Goal: Information Seeking & Learning: Learn about a topic

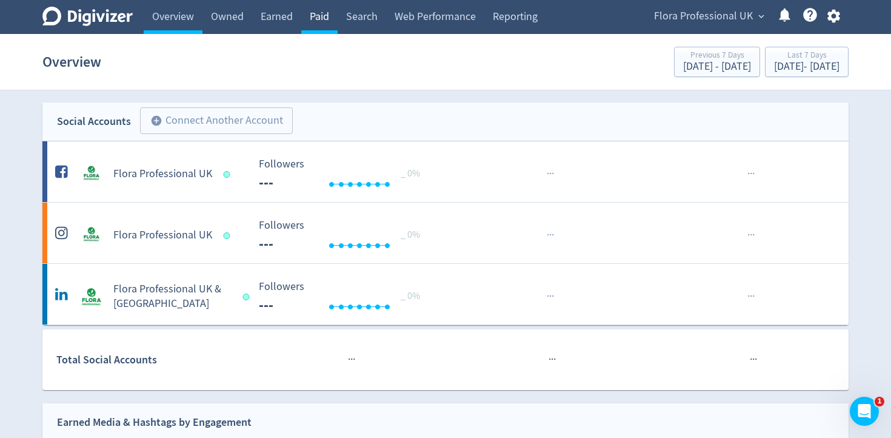
click at [328, 20] on link "Paid" at bounding box center [319, 17] width 36 height 34
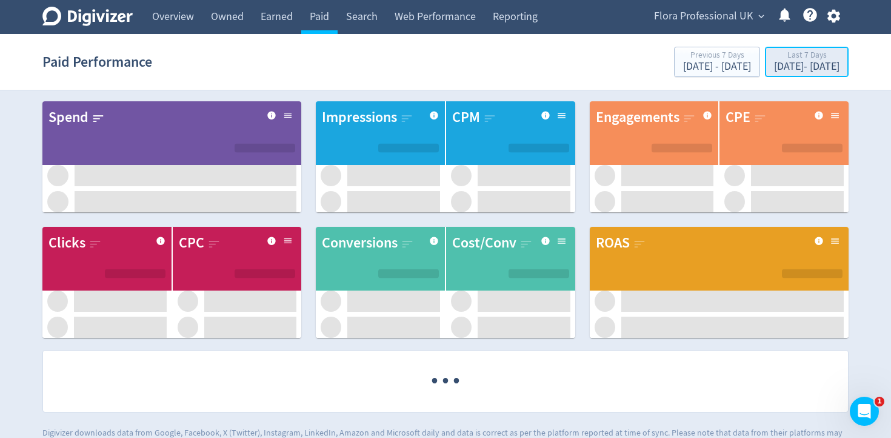
click at [794, 72] on div "Aug 4, 2025 - Aug 10, 2025" at bounding box center [806, 66] width 65 height 11
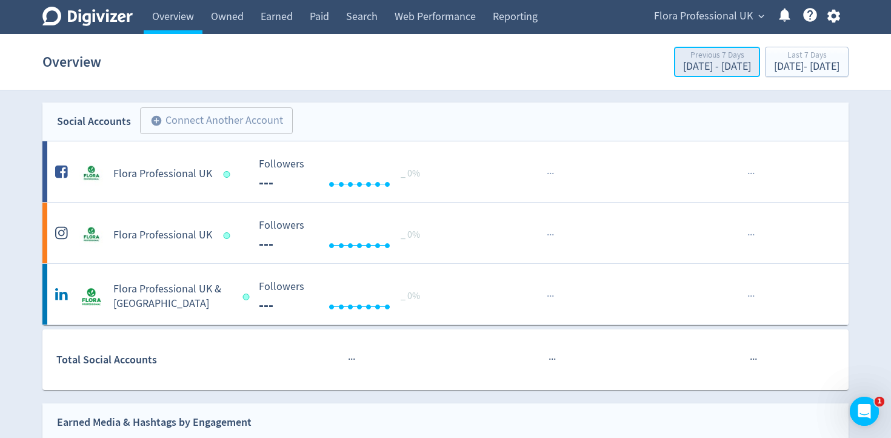
click at [683, 59] on div "Previous 7 Days" at bounding box center [717, 56] width 68 height 10
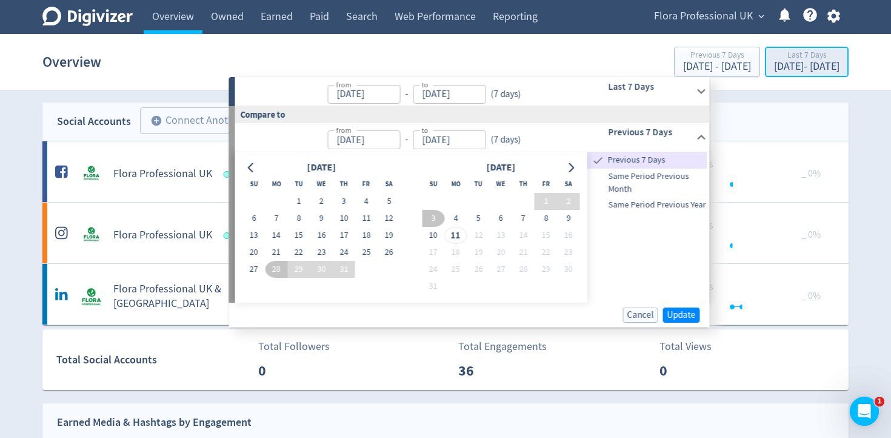
click at [774, 71] on div "[DATE] - [DATE]" at bounding box center [806, 66] width 65 height 11
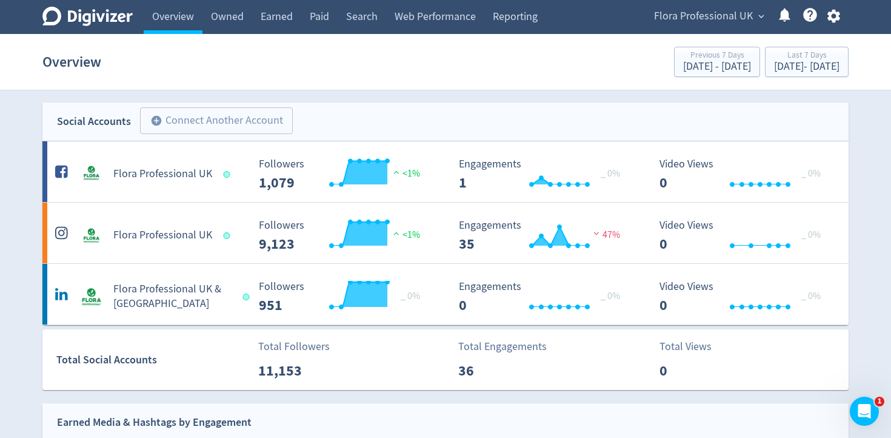
click at [701, 30] on div "Flora Professional UK expand_more Help Center - Searchable support on using Dig…" at bounding box center [745, 17] width 208 height 34
click at [709, 27] on div "Flora Professional UK expand_more Help Center - Searchable support on using Dig…" at bounding box center [745, 17] width 208 height 34
click at [726, 20] on span "Flora Professional UK" at bounding box center [703, 16] width 99 height 19
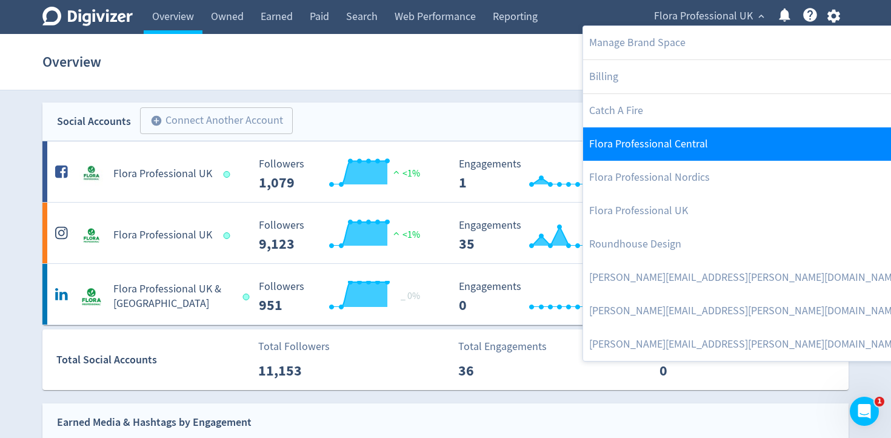
click at [723, 150] on link "Flora Professional Central" at bounding box center [752, 143] width 338 height 33
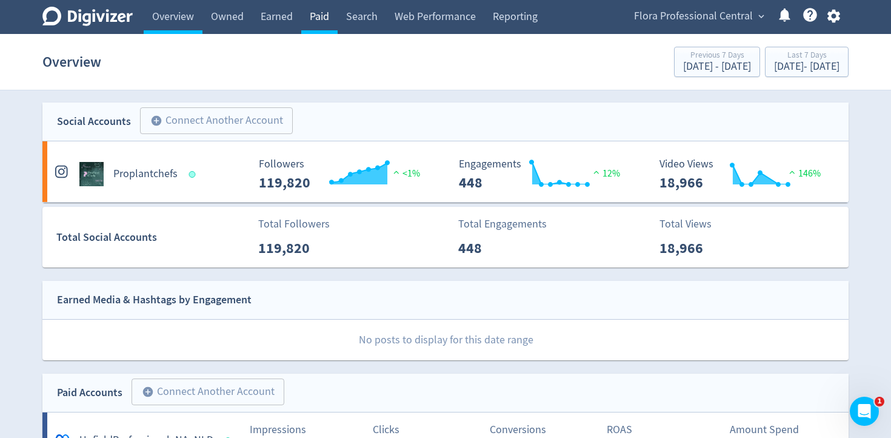
click at [320, 16] on link "Paid" at bounding box center [319, 17] width 36 height 34
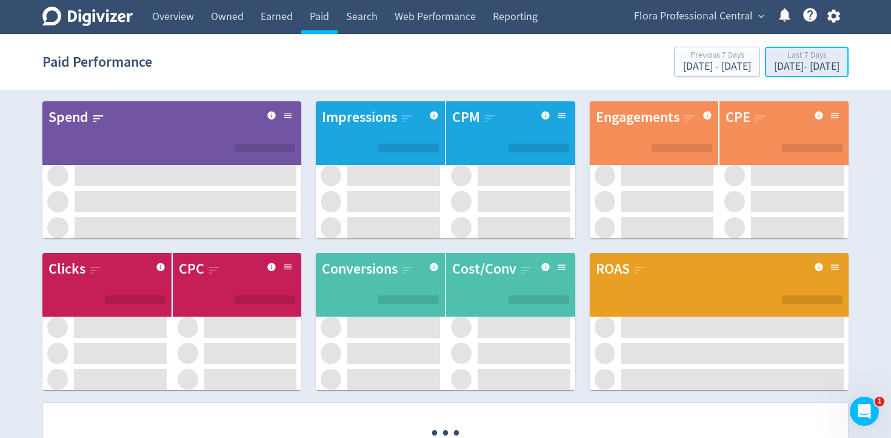
click at [774, 65] on div "[DATE] - [DATE]" at bounding box center [806, 66] width 65 height 11
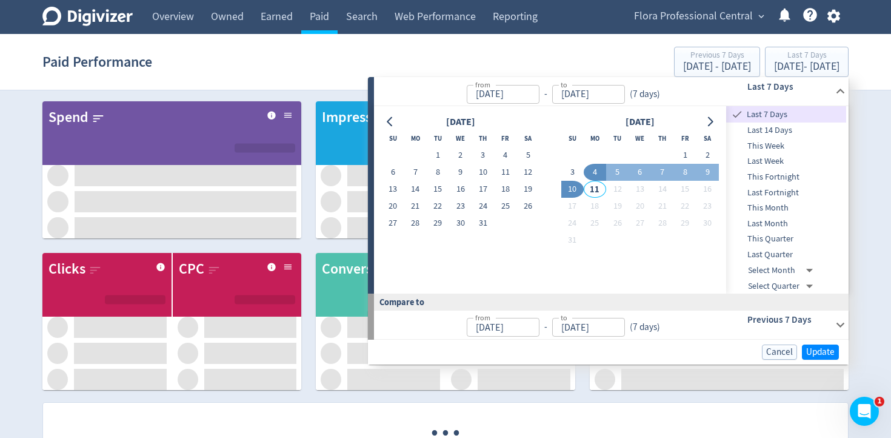
drag, startPoint x: 480, startPoint y: 187, endPoint x: 587, endPoint y: 190, distance: 107.9
click at [480, 187] on button "17" at bounding box center [483, 189] width 22 height 17
type input "[DATE]"
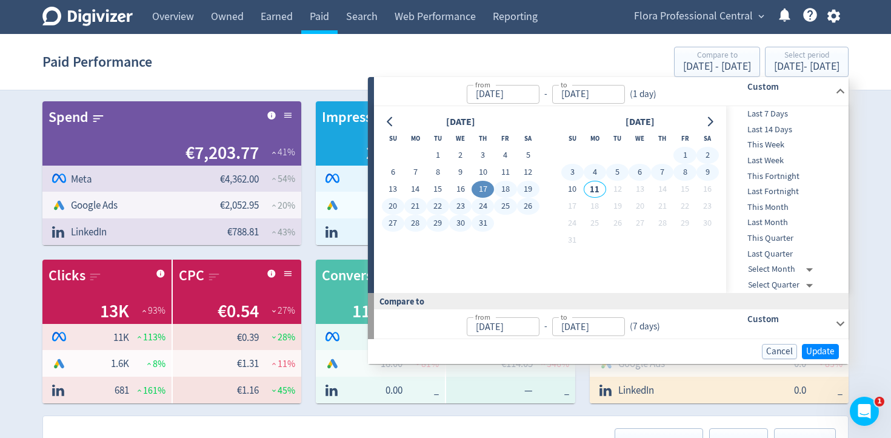
click at [710, 174] on button "9" at bounding box center [708, 172] width 22 height 17
type input "[DATE]"
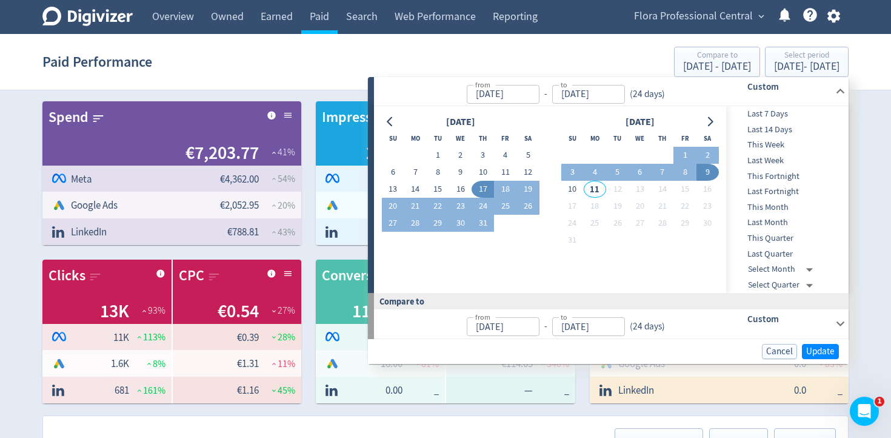
drag, startPoint x: 478, startPoint y: 187, endPoint x: 559, endPoint y: 188, distance: 81.2
click at [478, 187] on button "17" at bounding box center [483, 189] width 22 height 17
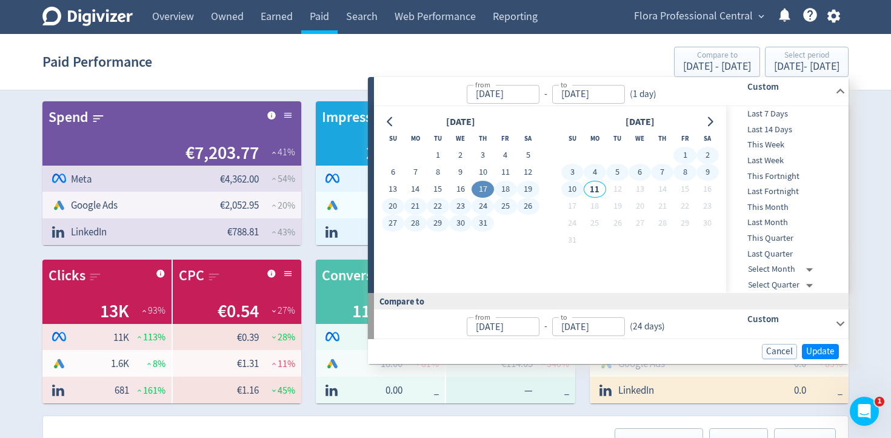
click at [581, 191] on button "10" at bounding box center [572, 189] width 22 height 17
type input "[DATE]"
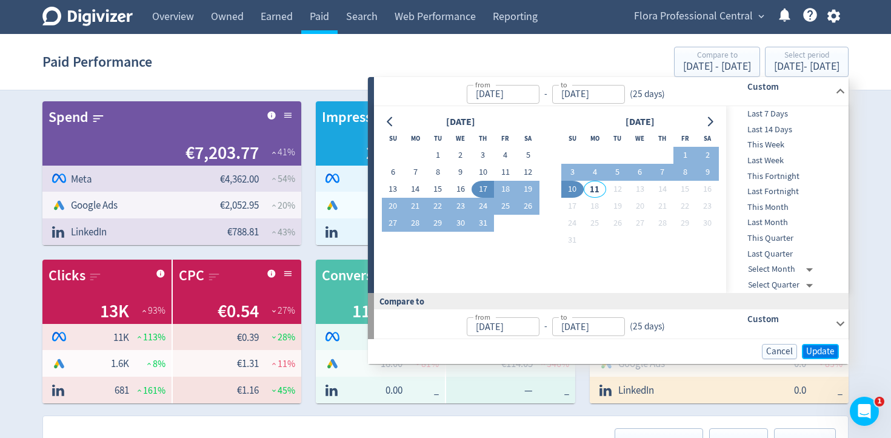
click at [820, 350] on span "Update" at bounding box center [820, 351] width 28 height 9
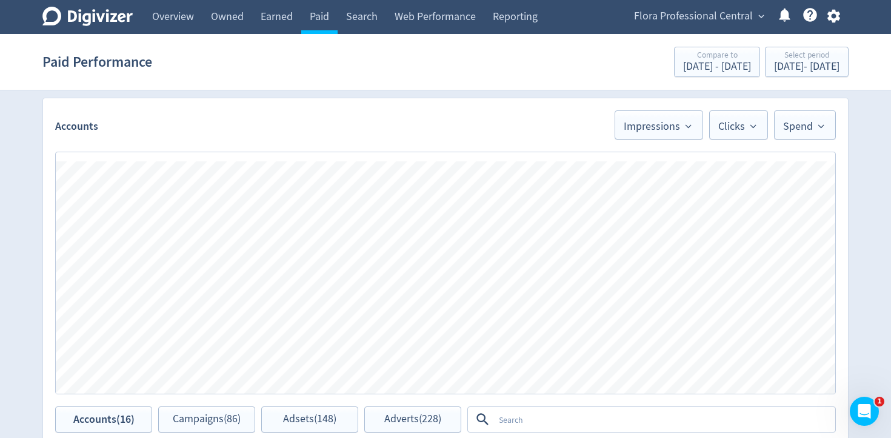
scroll to position [302, 0]
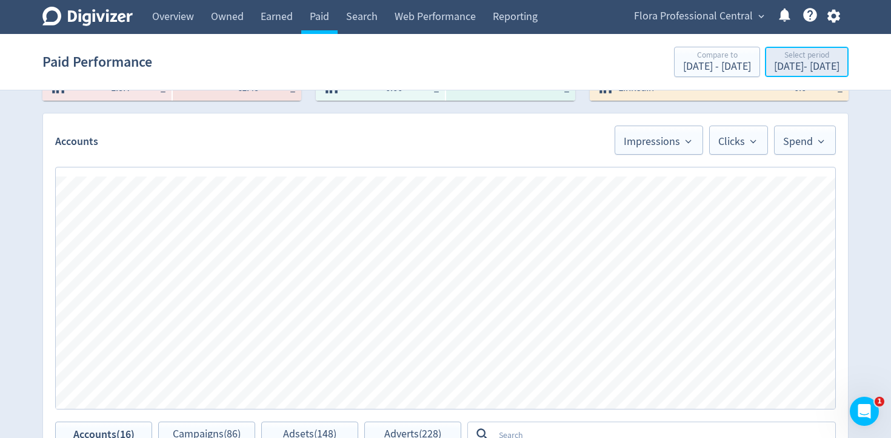
click at [774, 69] on div "[DATE] - [DATE]" at bounding box center [806, 66] width 65 height 11
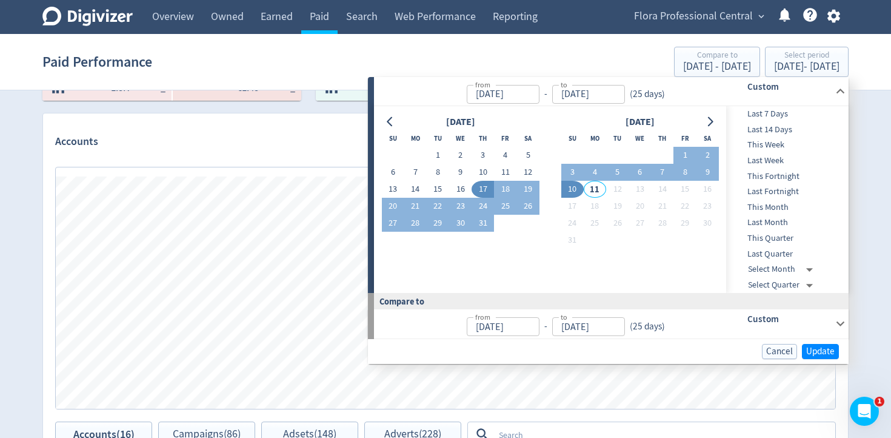
click at [485, 192] on button "17" at bounding box center [483, 189] width 22 height 17
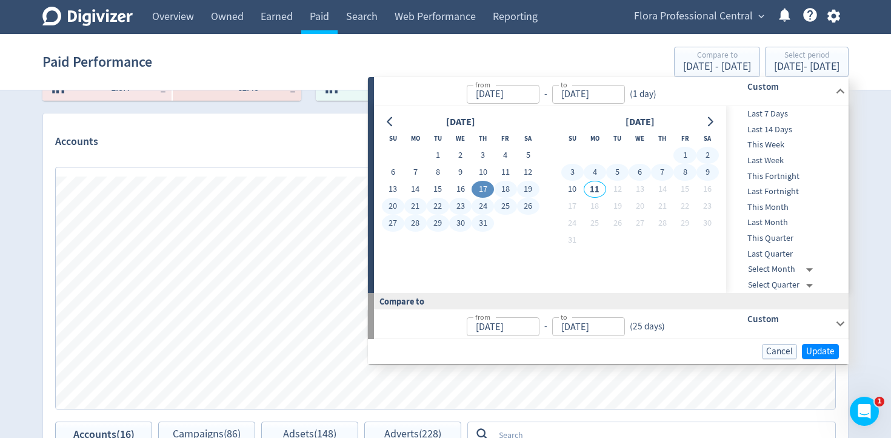
click at [703, 174] on button "9" at bounding box center [708, 172] width 22 height 17
type input "[DATE]"
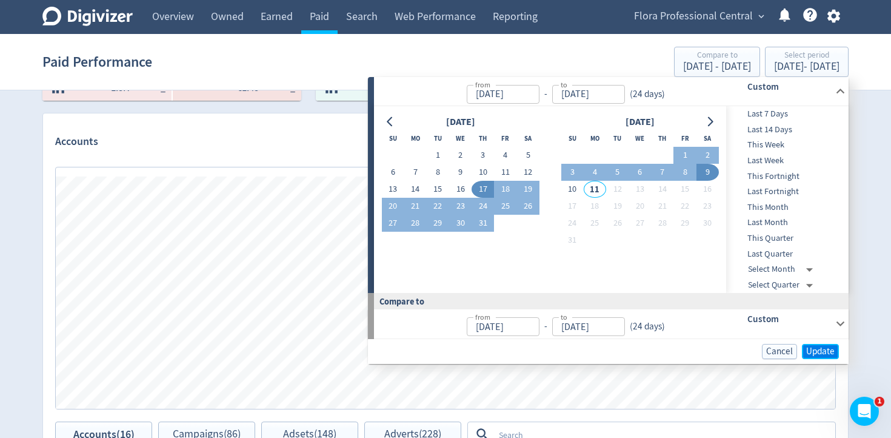
click at [821, 355] on span "Update" at bounding box center [820, 351] width 28 height 9
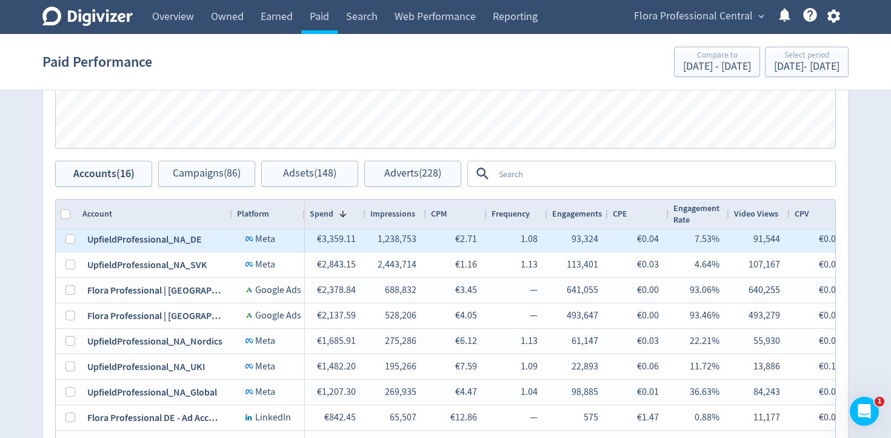
scroll to position [1, 0]
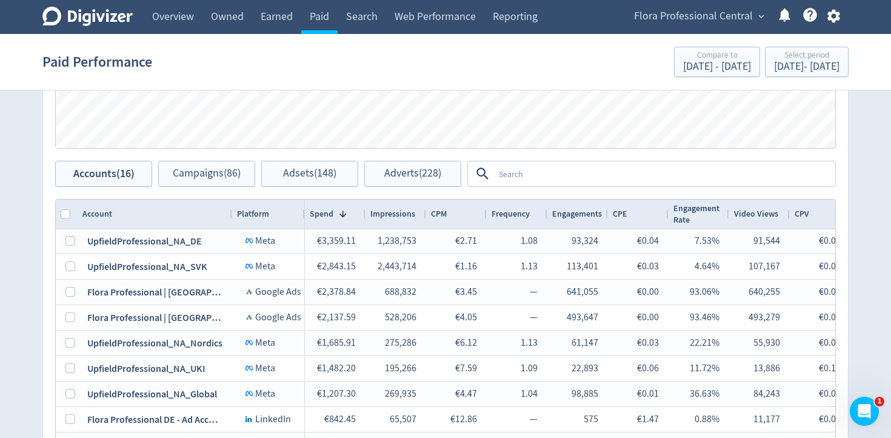
click at [545, 175] on textarea at bounding box center [664, 173] width 340 height 22
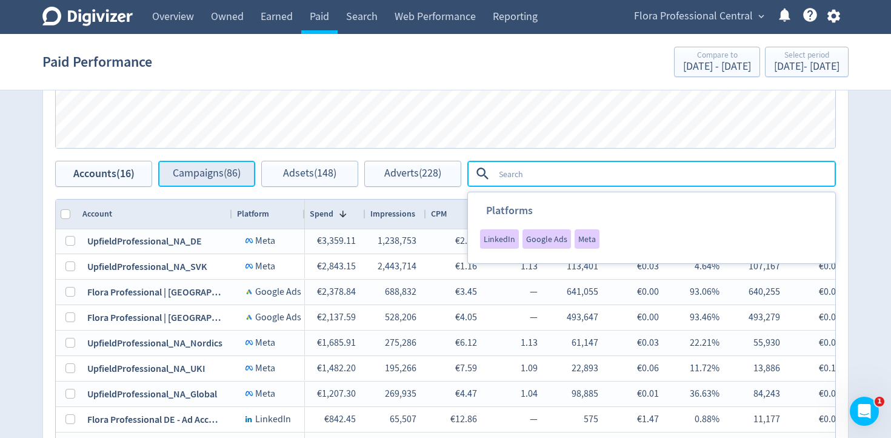
click at [185, 179] on button "Campaigns (86)" at bounding box center [206, 174] width 97 height 26
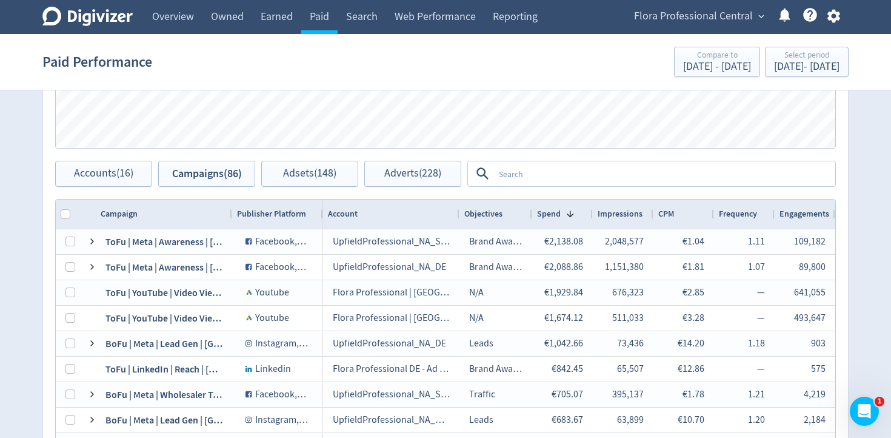
click at [530, 179] on textarea at bounding box center [664, 173] width 340 height 22
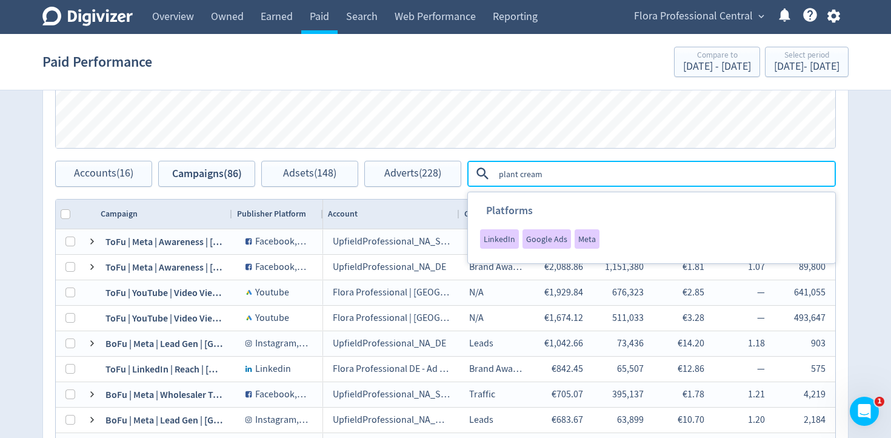
type textarea "plant creams"
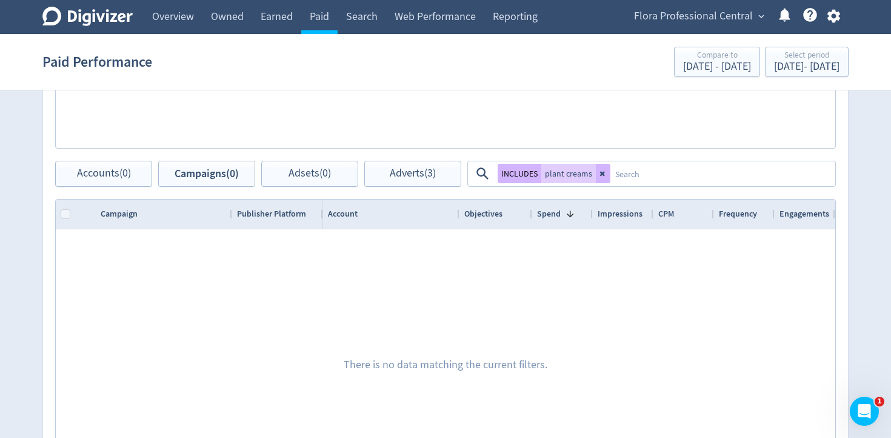
drag, startPoint x: 604, startPoint y: 169, endPoint x: 569, endPoint y: 176, distance: 35.9
click at [604, 170] on icon at bounding box center [603, 173] width 7 height 7
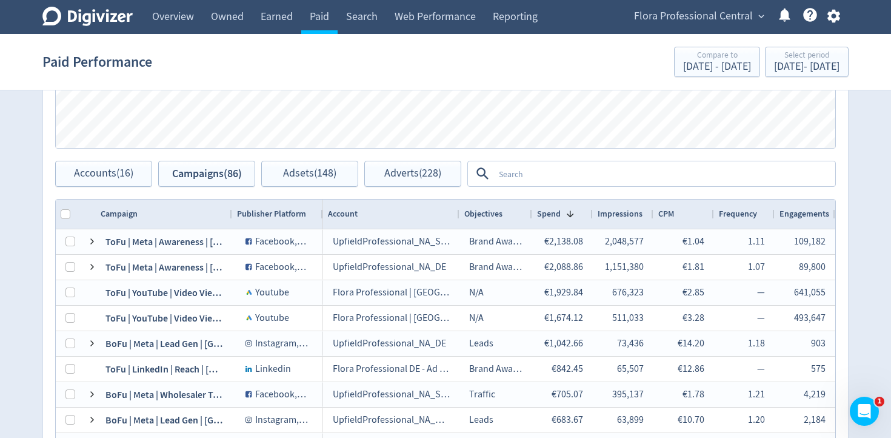
click at [567, 176] on textarea at bounding box center [664, 173] width 340 height 22
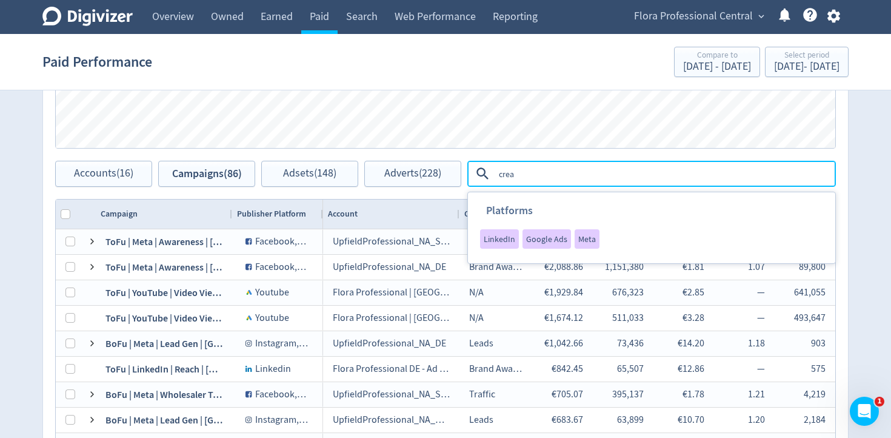
type textarea "cream"
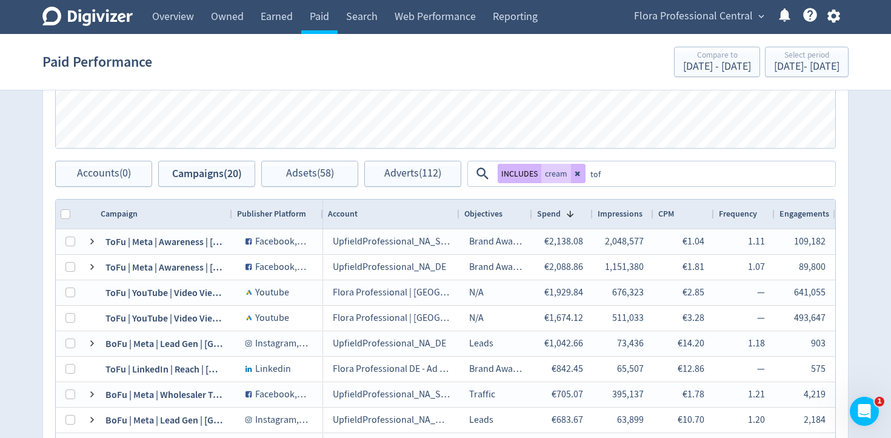
type textarea "tofu"
click at [601, 176] on button "OR" at bounding box center [598, 173] width 18 height 19
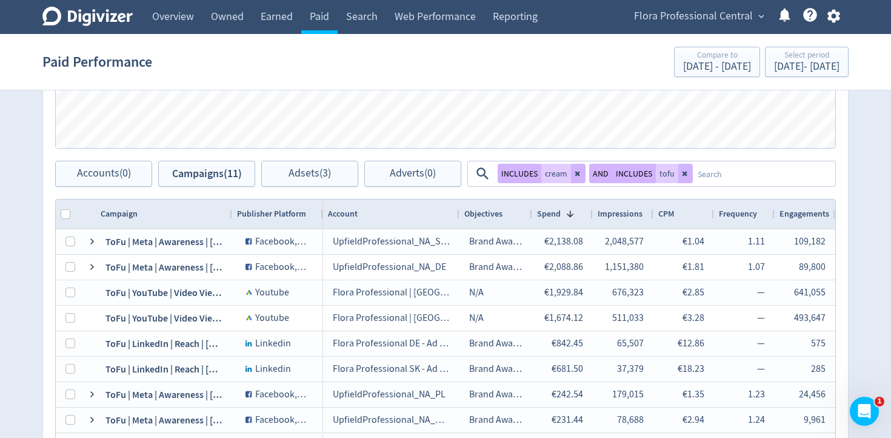
click at [730, 173] on textarea at bounding box center [763, 173] width 141 height 22
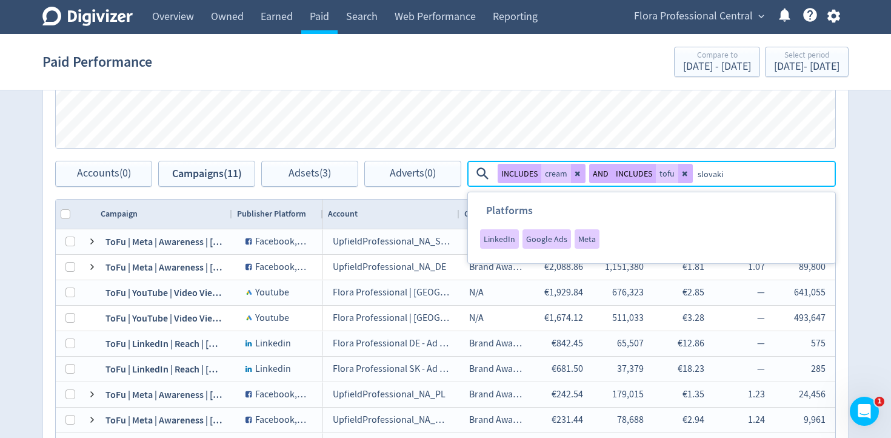
type textarea "[GEOGRAPHIC_DATA]"
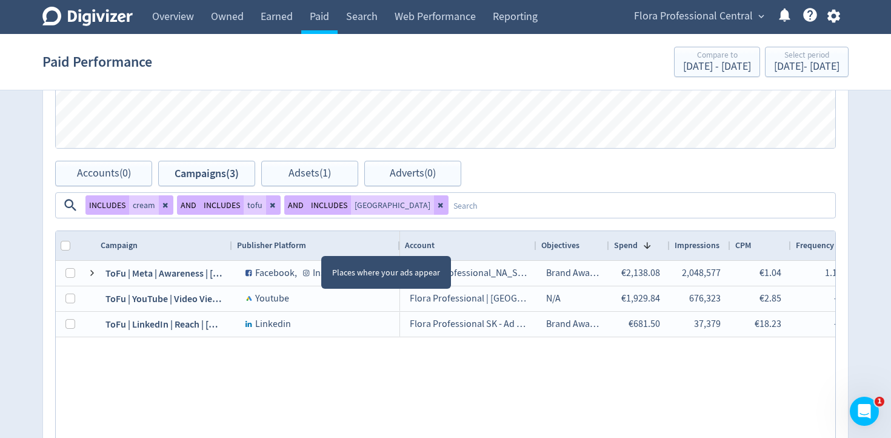
drag, startPoint x: 321, startPoint y: 244, endPoint x: 390, endPoint y: 244, distance: 68.5
click at [397, 244] on div at bounding box center [399, 245] width 5 height 29
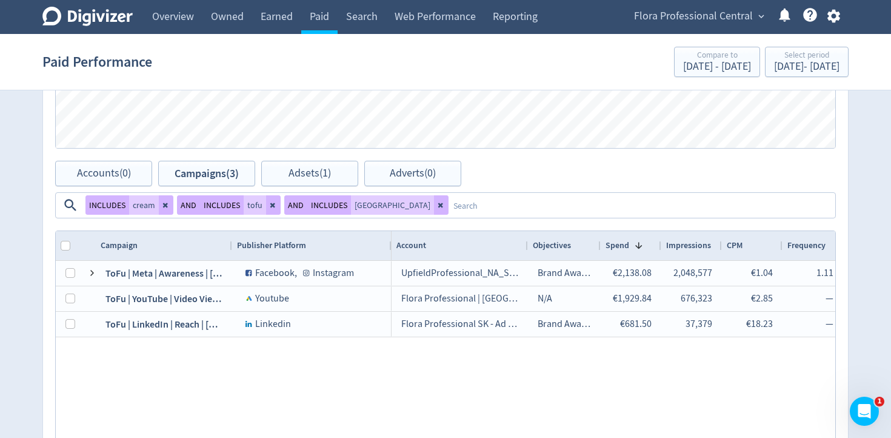
click at [476, 371] on div "UpfieldProfessional_NA_SVK Brand Awareness €2,138.08 2,048,577 €1.04 1.11 109,1…" at bounding box center [614, 384] width 444 height 247
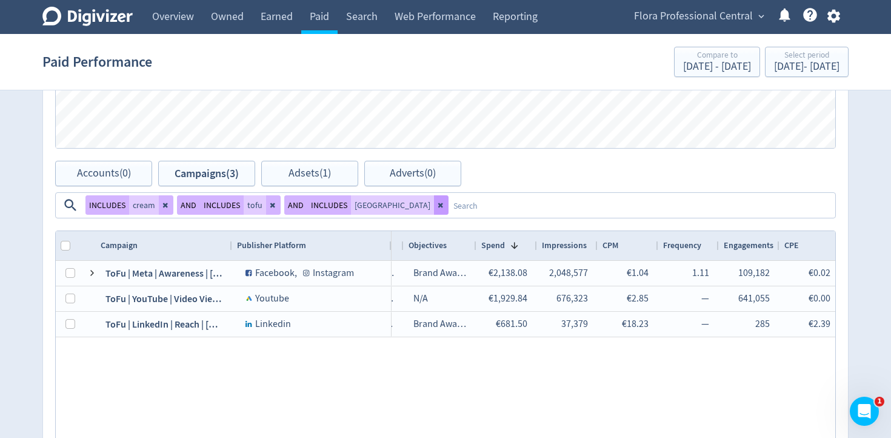
click at [438, 203] on icon at bounding box center [440, 205] width 5 height 5
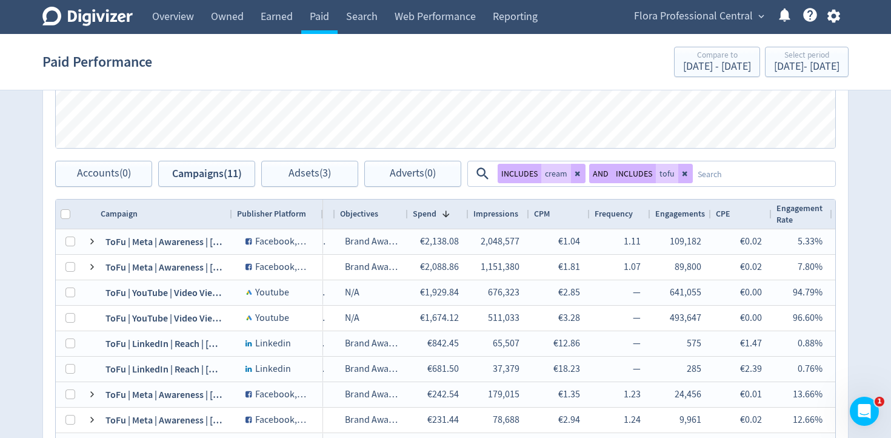
click at [393, 203] on div "Objectives" at bounding box center [371, 213] width 63 height 23
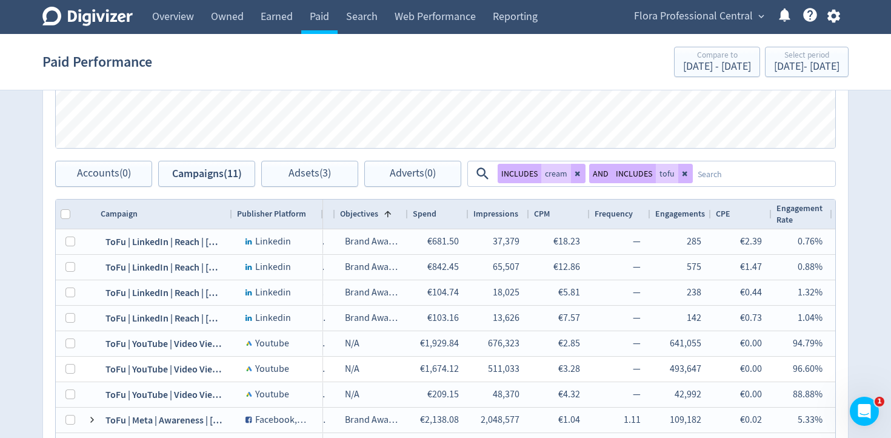
click at [435, 215] on div "The goal you want to achieve with your advertising" at bounding box center [484, 237] width 182 height 44
click at [435, 215] on div "Spend" at bounding box center [425, 214] width 24 height 12
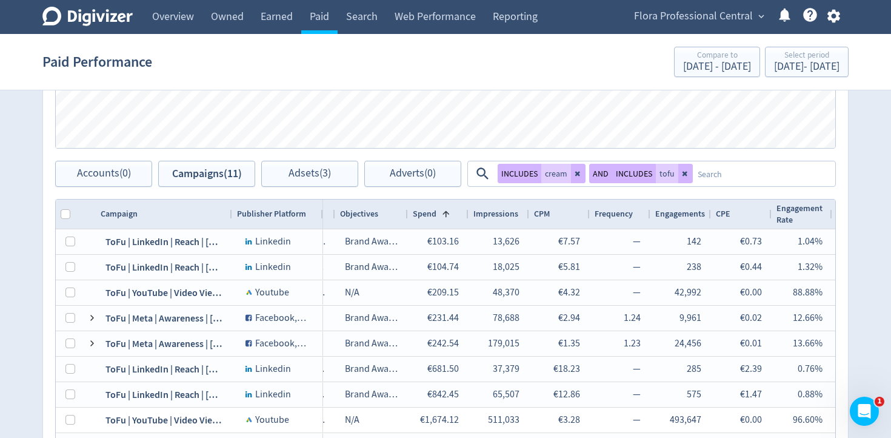
click at [734, 168] on textarea at bounding box center [763, 173] width 141 height 22
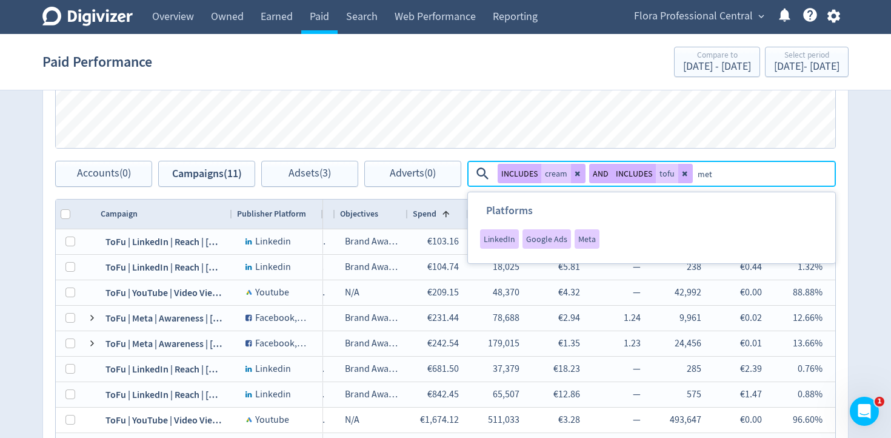
type textarea "meta"
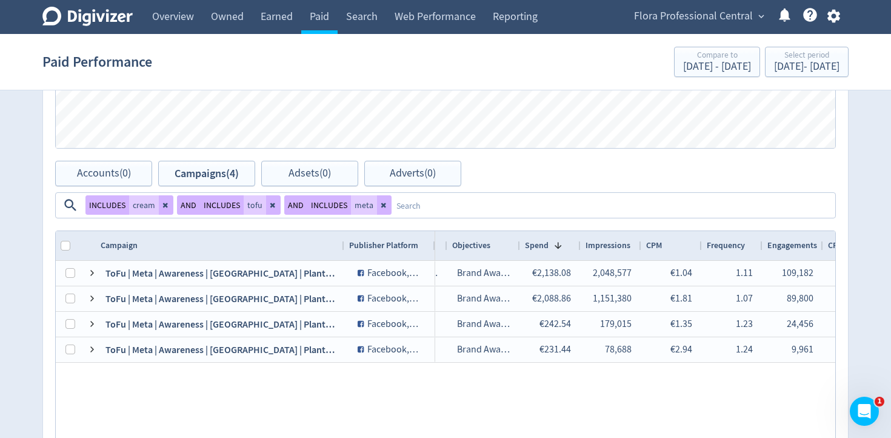
drag, startPoint x: 229, startPoint y: 244, endPoint x: 338, endPoint y: 247, distance: 109.2
click at [341, 247] on div at bounding box center [343, 245] width 5 height 29
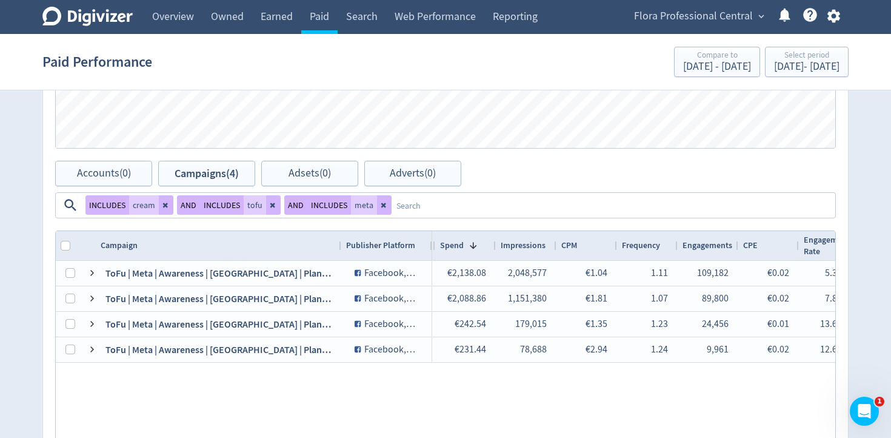
click at [462, 249] on div "Spend" at bounding box center [452, 245] width 24 height 12
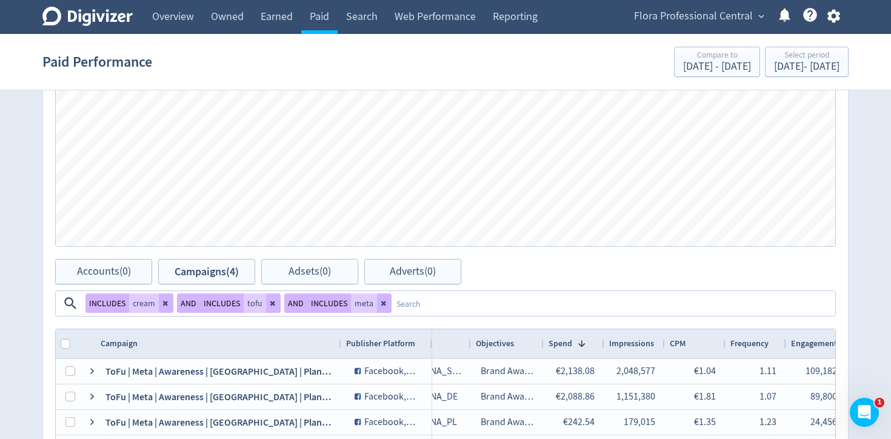
scroll to position [467, 0]
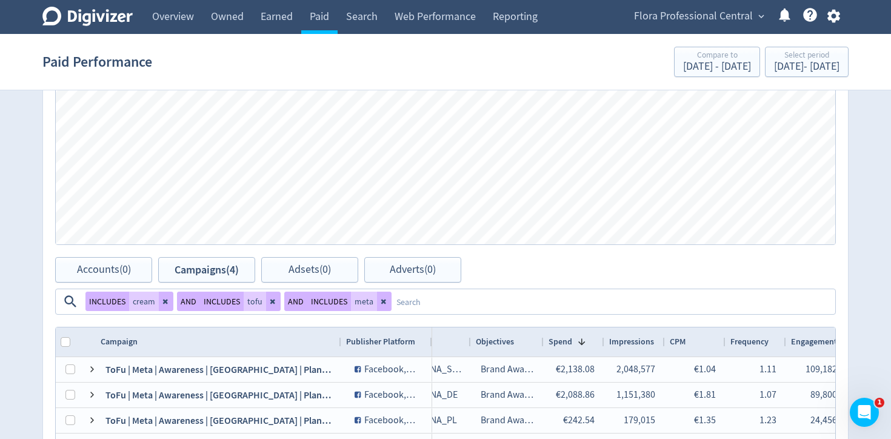
click at [433, 303] on textarea at bounding box center [613, 301] width 443 height 22
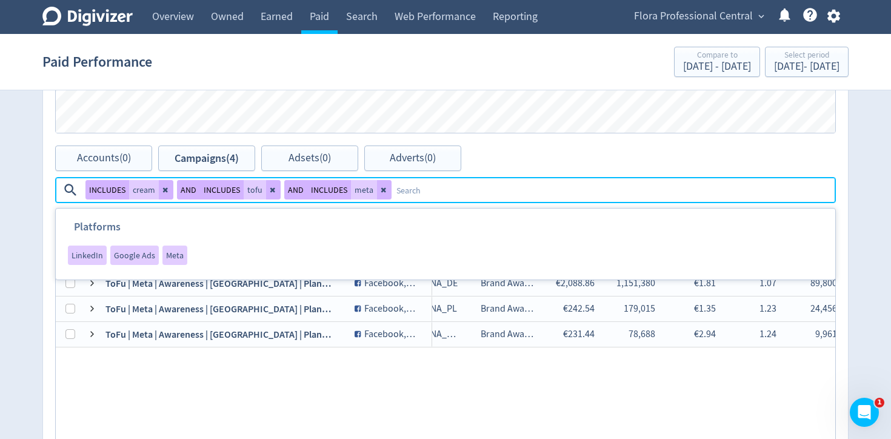
scroll to position [590, 0]
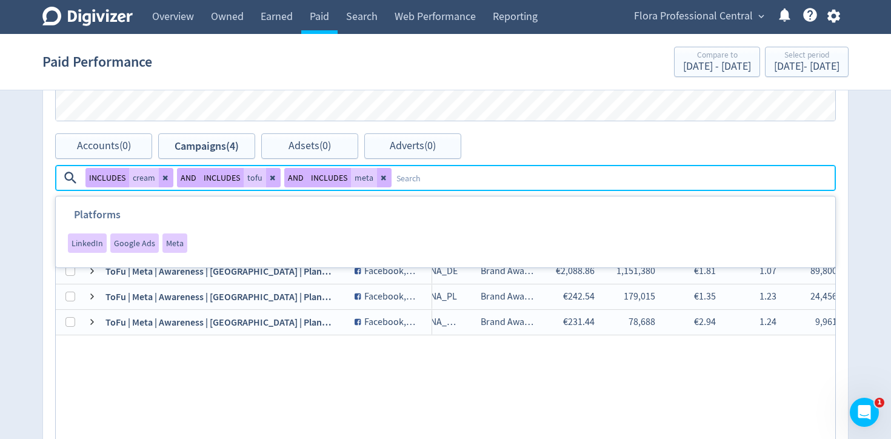
click at [53, 345] on div "Drag here to set row groups Drag here to set column labels Account Platform Spe…" at bounding box center [445, 354] width 805 height 303
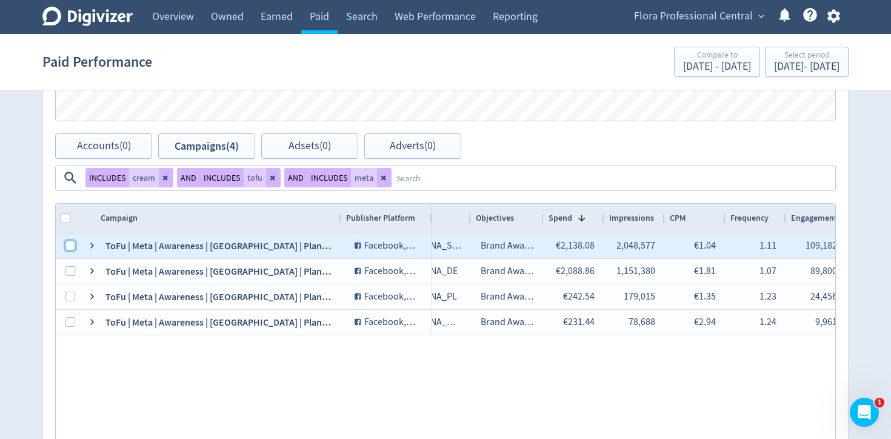
click at [69, 247] on input "Press Space to toggle row selection (unchecked)" at bounding box center [70, 246] width 10 height 10
checkbox input "true"
checkbox input "false"
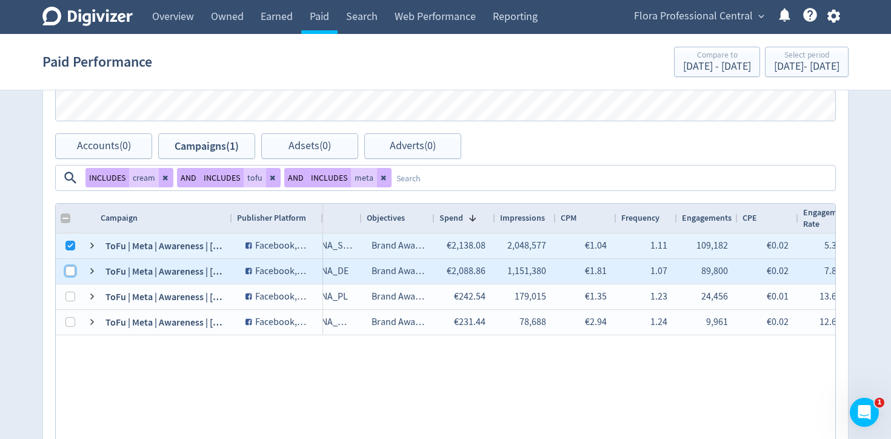
click at [69, 269] on input "Press Space to toggle row selection (unchecked)" at bounding box center [70, 271] width 10 height 10
checkbox input "true"
checkbox input "false"
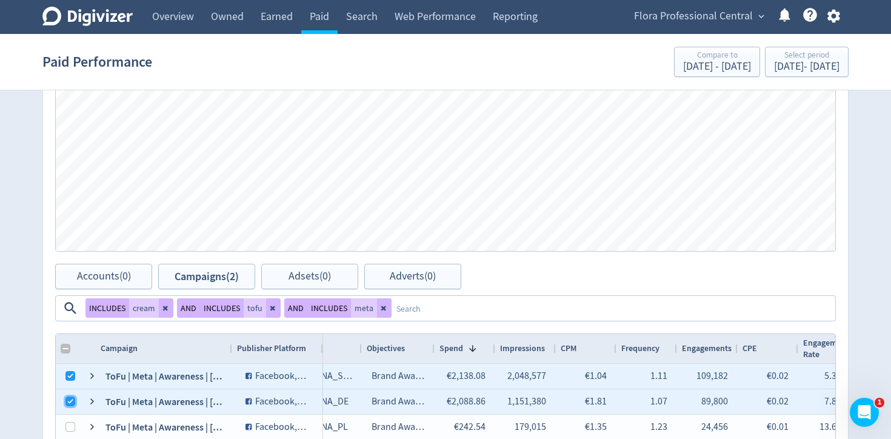
scroll to position [458, 0]
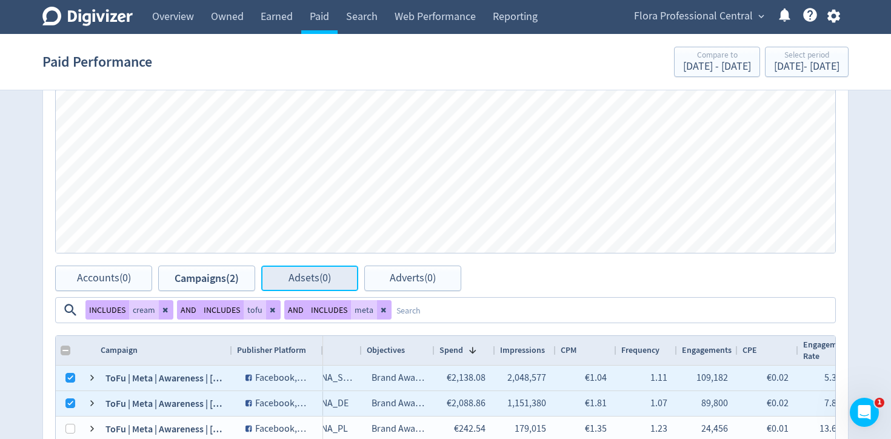
click at [333, 275] on button "Adsets (0)" at bounding box center [309, 278] width 97 height 25
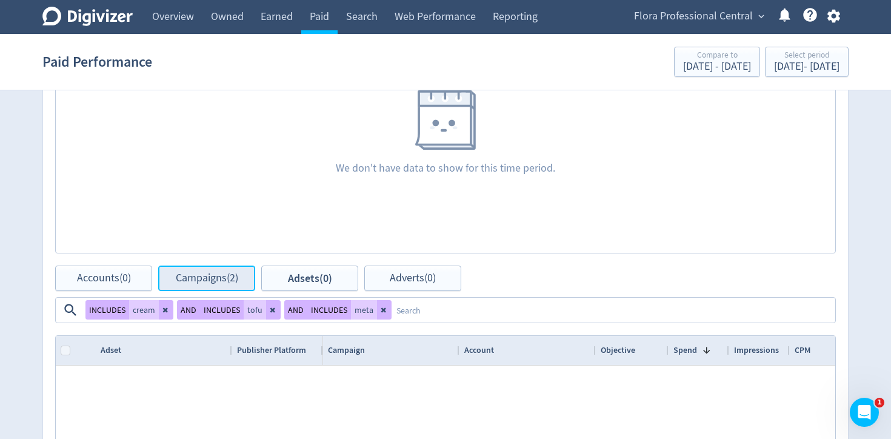
click at [206, 279] on span "Campaigns (2)" at bounding box center [207, 278] width 62 height 11
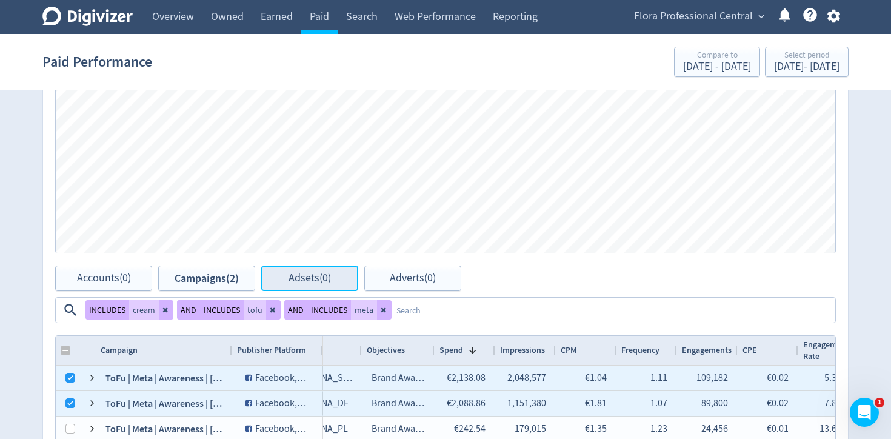
click at [298, 288] on button "Adsets (0)" at bounding box center [309, 278] width 97 height 25
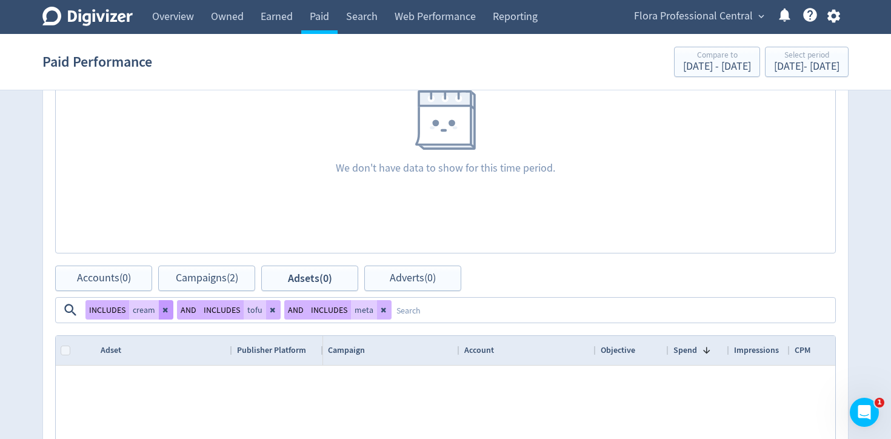
click at [170, 310] on button at bounding box center [166, 309] width 15 height 19
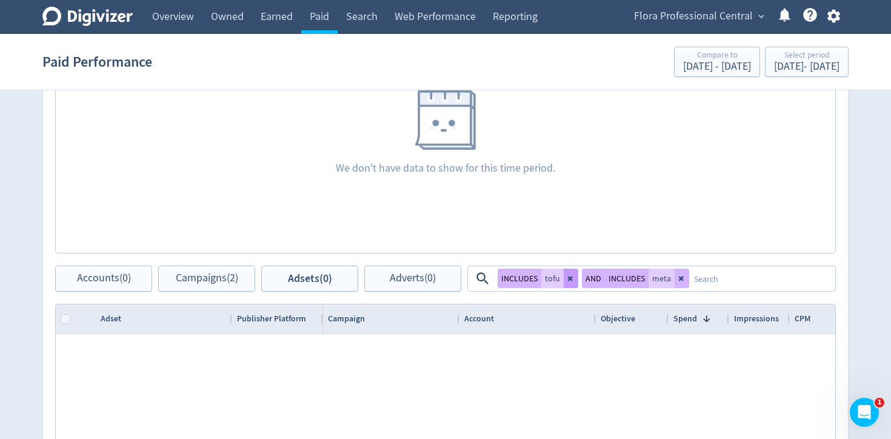
click at [570, 281] on button at bounding box center [571, 278] width 15 height 19
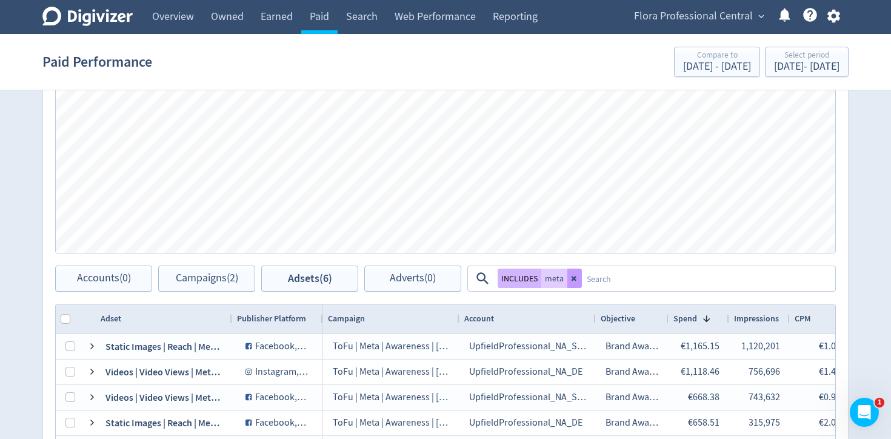
click at [572, 279] on icon at bounding box center [574, 278] width 5 height 5
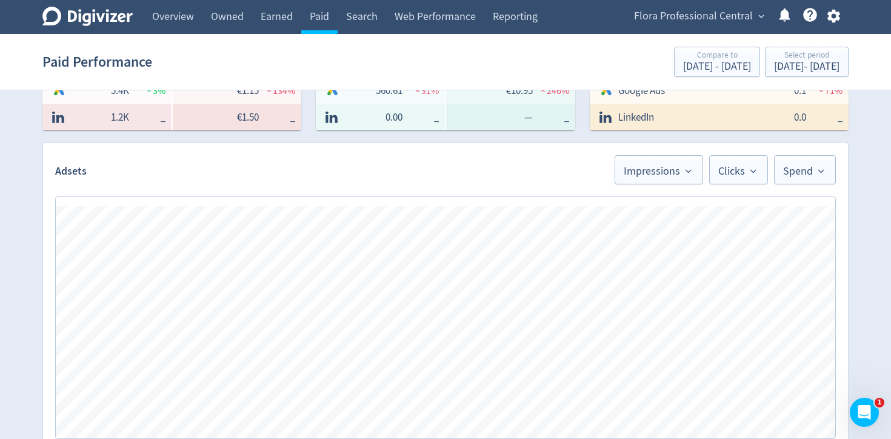
scroll to position [271, 0]
click at [665, 169] on span "Impressions" at bounding box center [659, 171] width 70 height 15
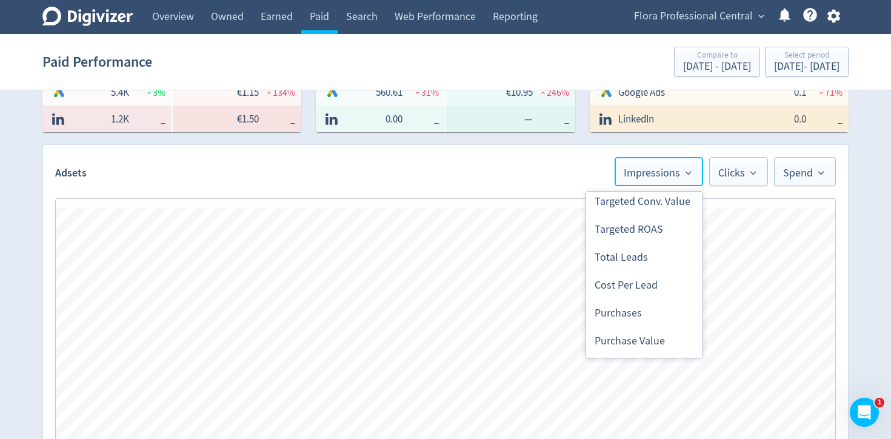
scroll to position [0, 0]
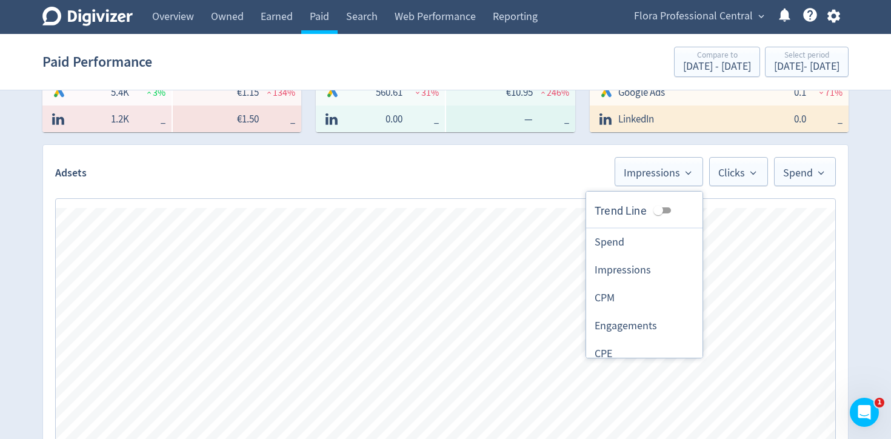
click at [852, 247] on div "Spend €18,984.67 3 % Logo of Meta Platforms -- Graphic created by [PERSON_NAME]…" at bounding box center [446, 349] width 828 height 1067
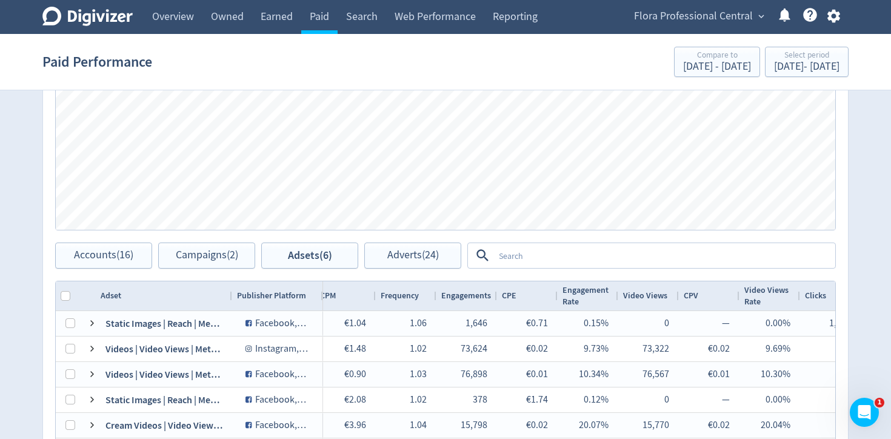
scroll to position [489, 0]
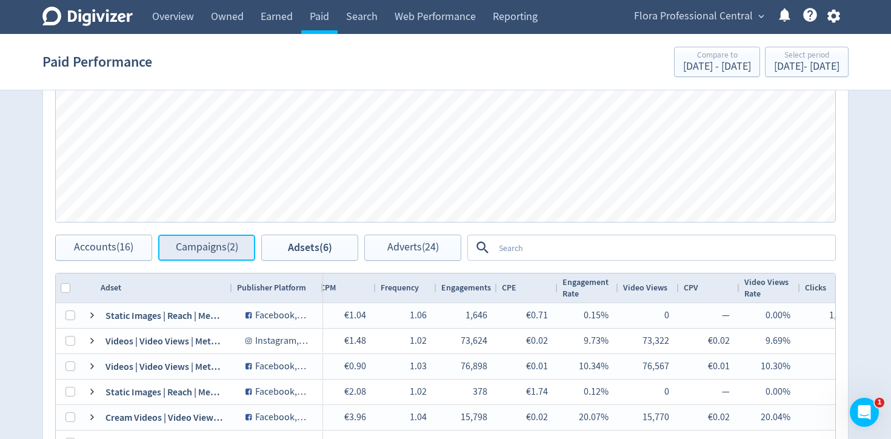
click at [205, 254] on button "Campaigns (2)" at bounding box center [206, 248] width 97 height 26
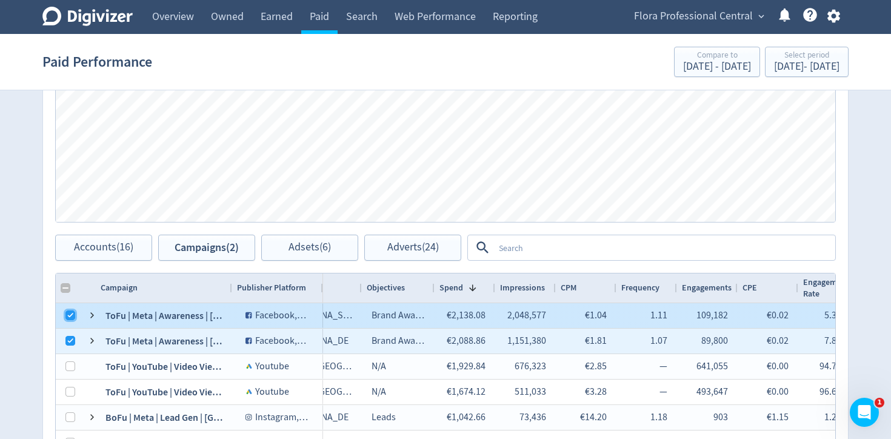
click at [69, 316] on input "Press Space to toggle row selection (checked)" at bounding box center [70, 315] width 10 height 10
checkbox input "false"
click at [69, 337] on input "Press Space to toggle row selection (checked)" at bounding box center [70, 341] width 10 height 10
checkbox input "false"
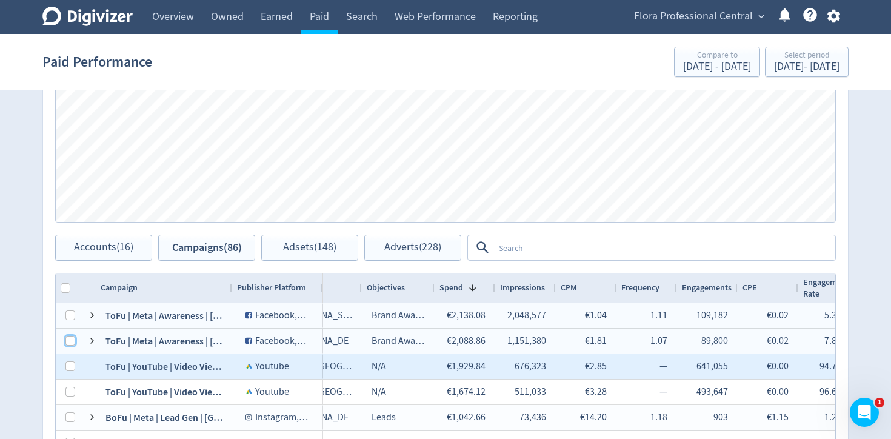
checkbox input "false"
click at [68, 364] on input "Press Space to toggle row selection (unchecked)" at bounding box center [70, 366] width 10 height 10
checkbox input "true"
click at [68, 380] on div at bounding box center [70, 392] width 10 height 24
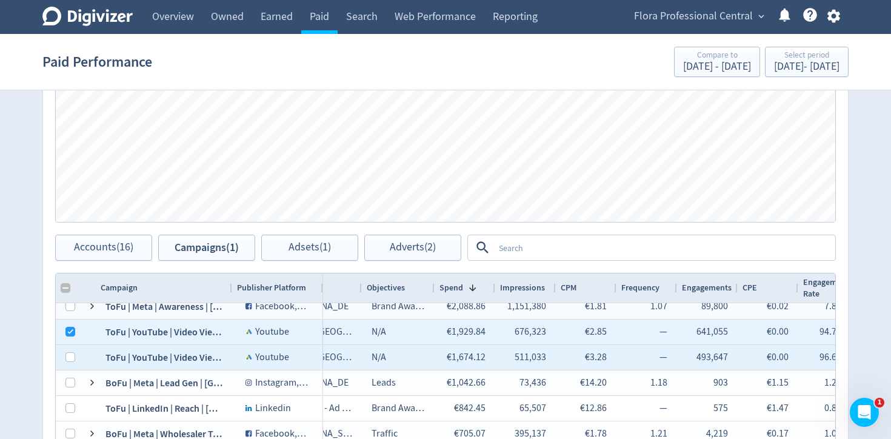
scroll to position [36, 0]
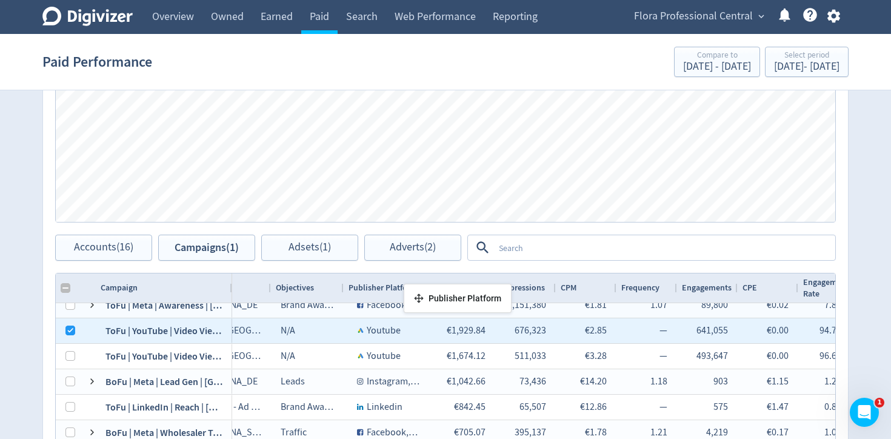
drag, startPoint x: 319, startPoint y: 289, endPoint x: 352, endPoint y: 289, distance: 32.7
checkbox input "false"
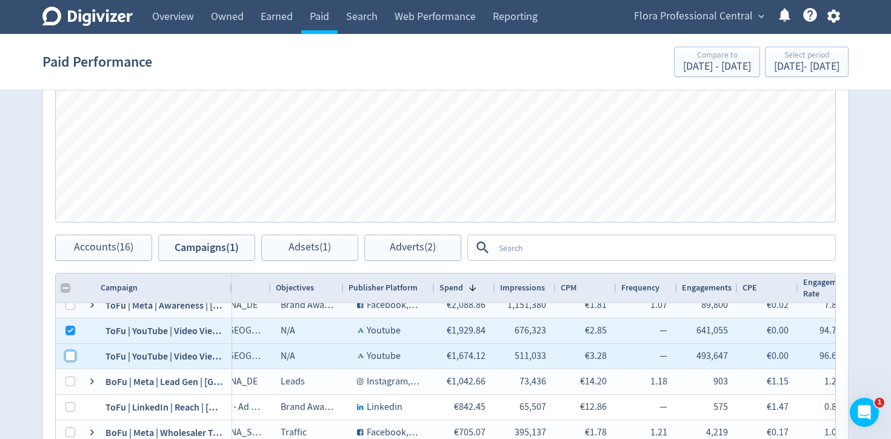
click at [65, 359] on input "Press Space to toggle row selection (unchecked)" at bounding box center [70, 356] width 10 height 10
checkbox input "true"
checkbox input "false"
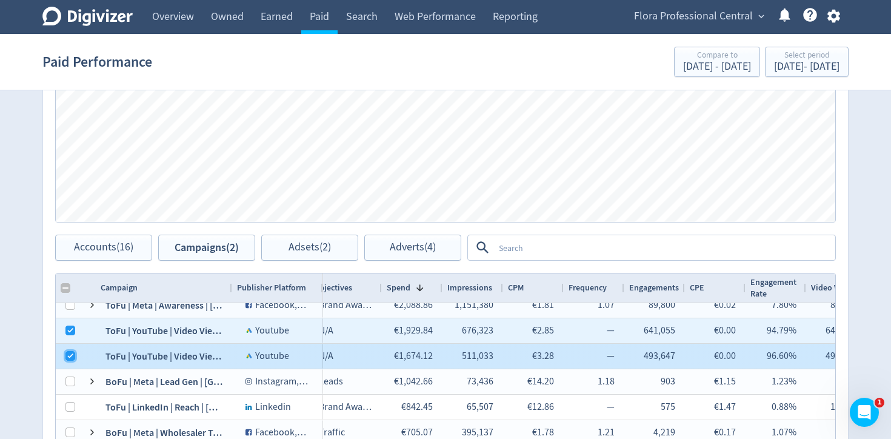
scroll to position [0, 162]
